Goal: Browse casually

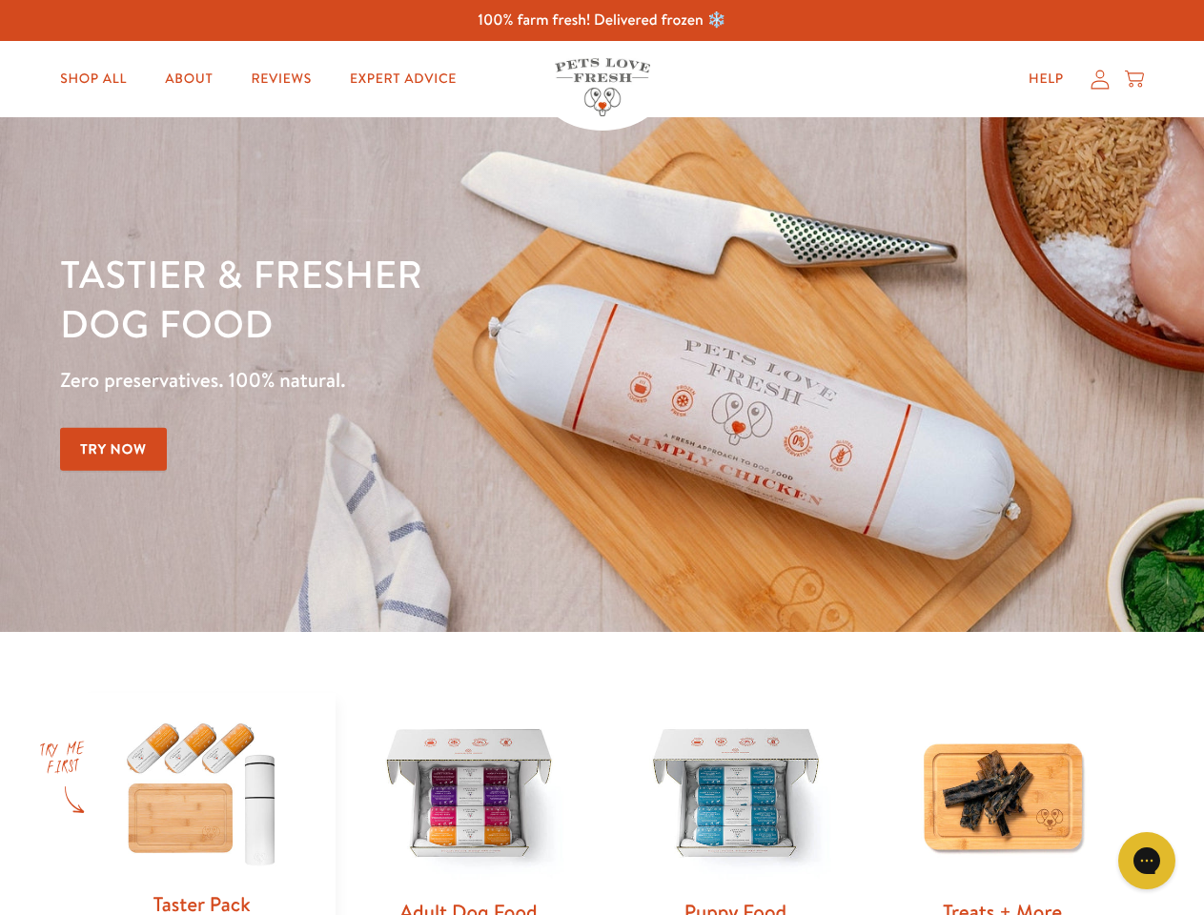
click at [601, 458] on div "Tastier & fresher dog food Zero preservatives. 100% natural. Try Now" at bounding box center [421, 375] width 723 height 252
click at [1147, 861] on icon "Gorgias live chat" at bounding box center [1146, 860] width 18 height 18
